Goal: Task Accomplishment & Management: Manage account settings

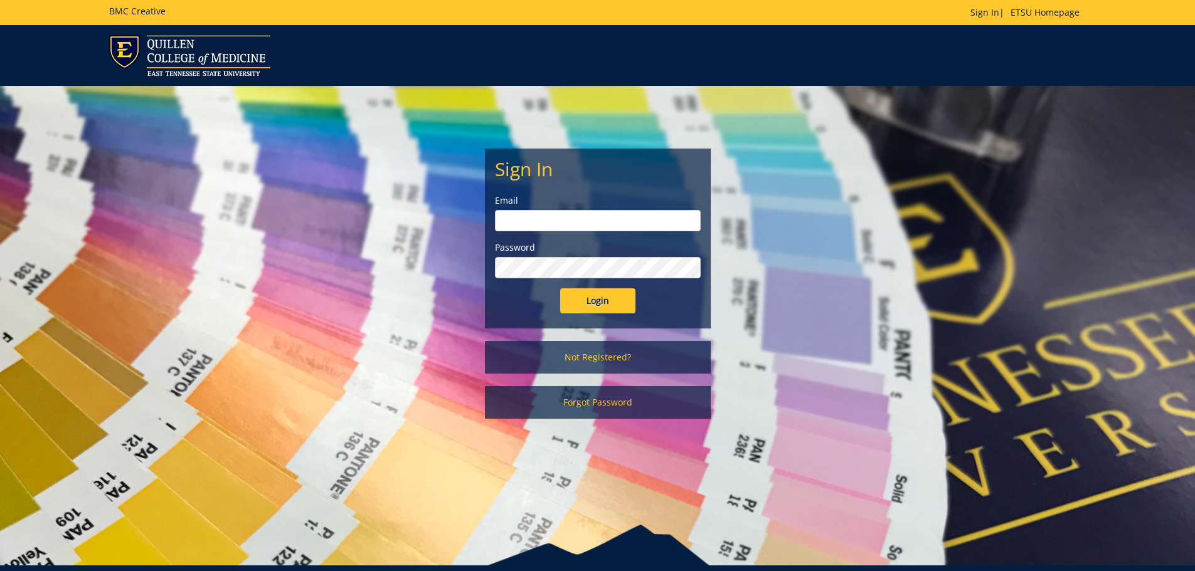
click at [527, 223] on input "email" at bounding box center [598, 220] width 206 height 21
click at [560, 288] on input "Login" at bounding box center [597, 300] width 75 height 25
click at [545, 221] on input "cohran" at bounding box center [598, 220] width 206 height 21
type input "cohran@etsu.edu"
click at [597, 298] on input "Login" at bounding box center [597, 300] width 75 height 25
